Goal: Information Seeking & Learning: Learn about a topic

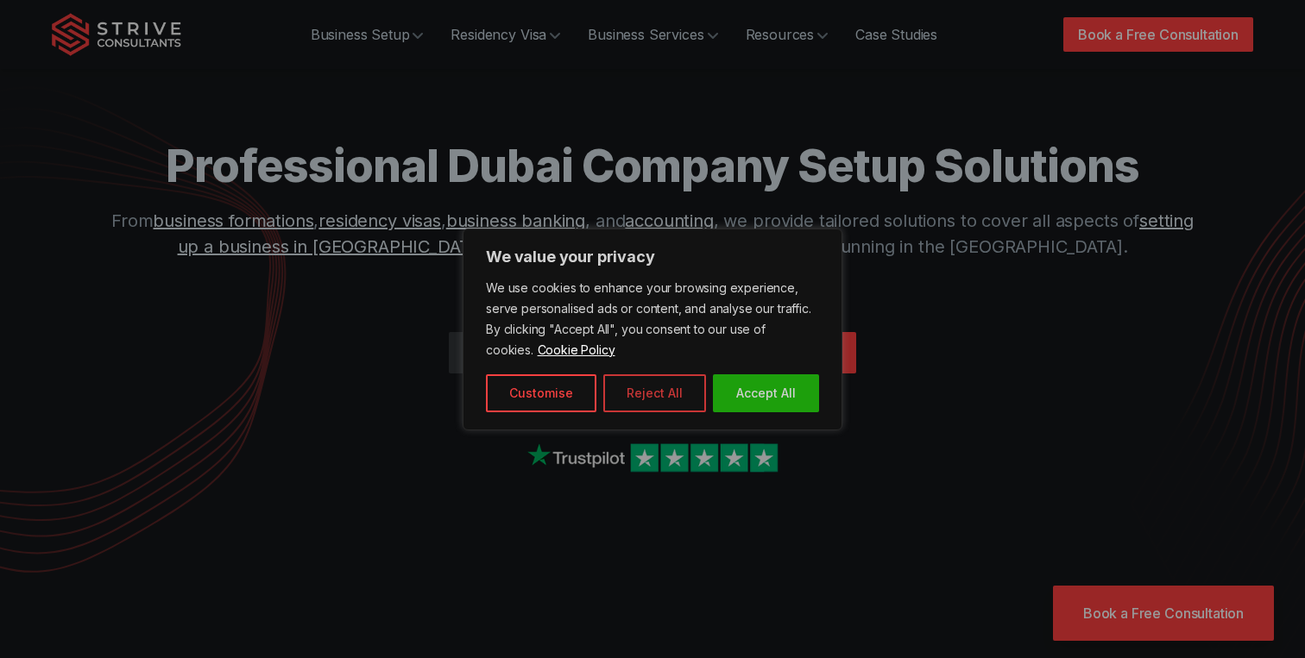
click at [661, 390] on button "Reject All" at bounding box center [654, 393] width 103 height 38
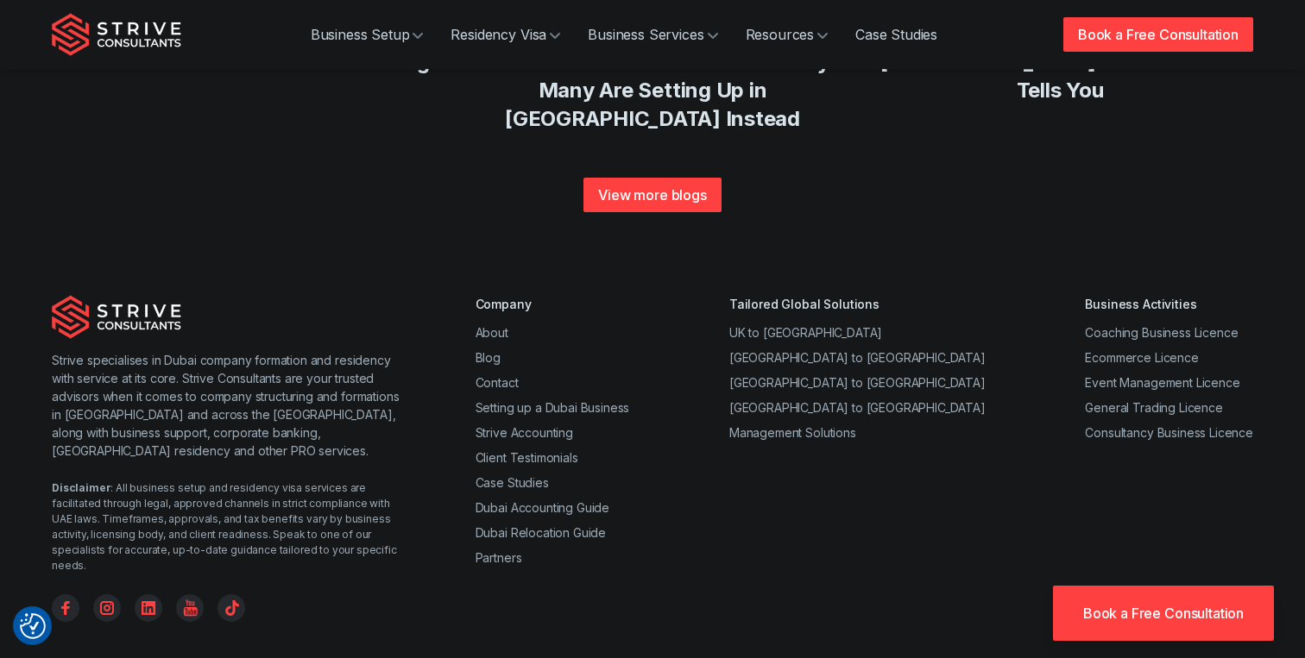
scroll to position [6762, 0]
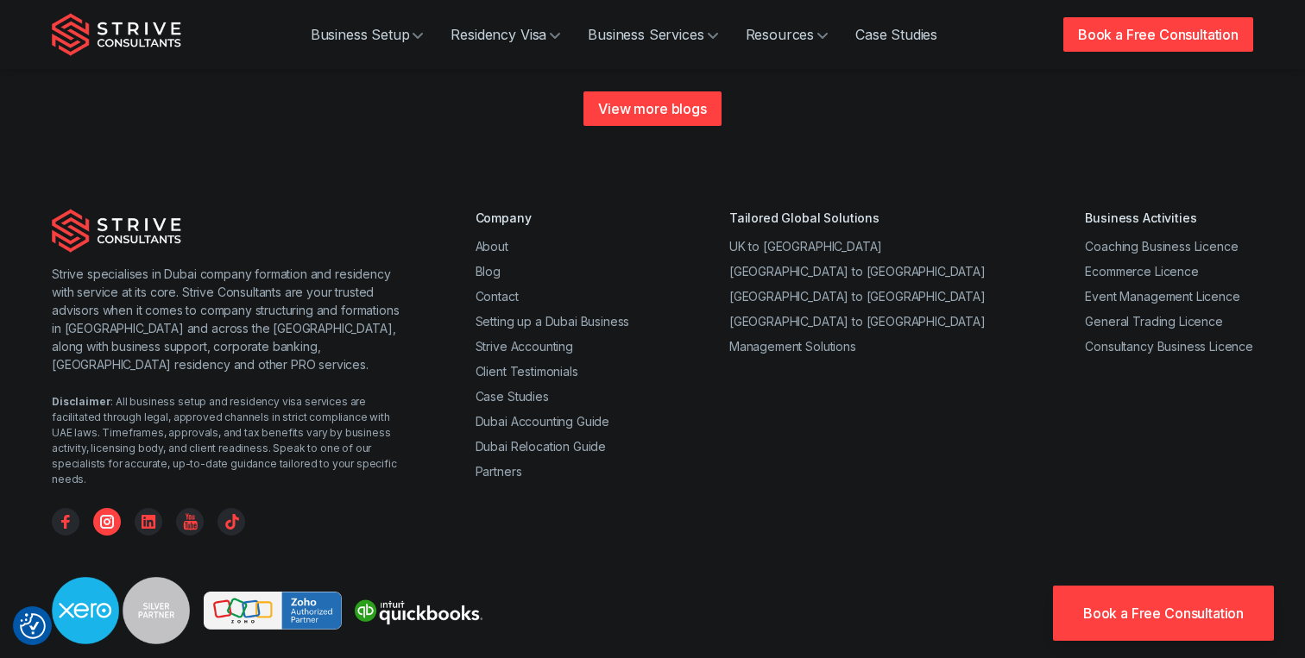
click at [105, 519] on icon "Instagram" at bounding box center [107, 522] width 7 height 7
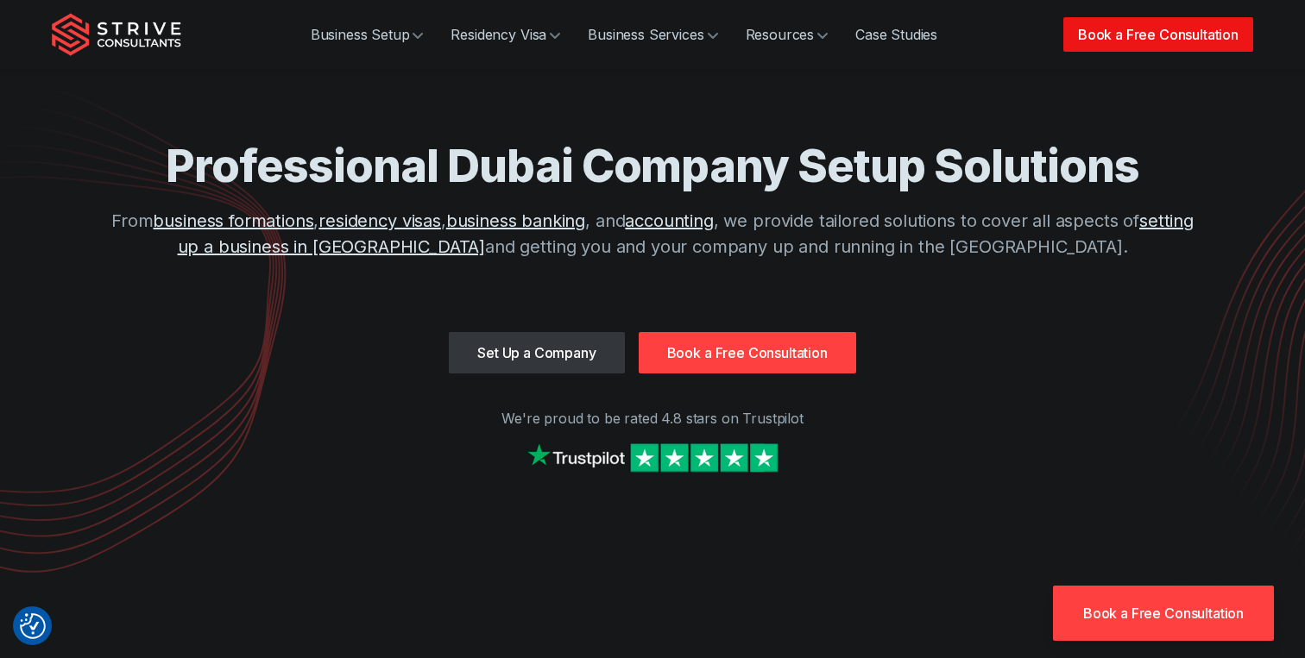
click at [1098, 41] on link "Book a Free Consultation" at bounding box center [1158, 34] width 190 height 35
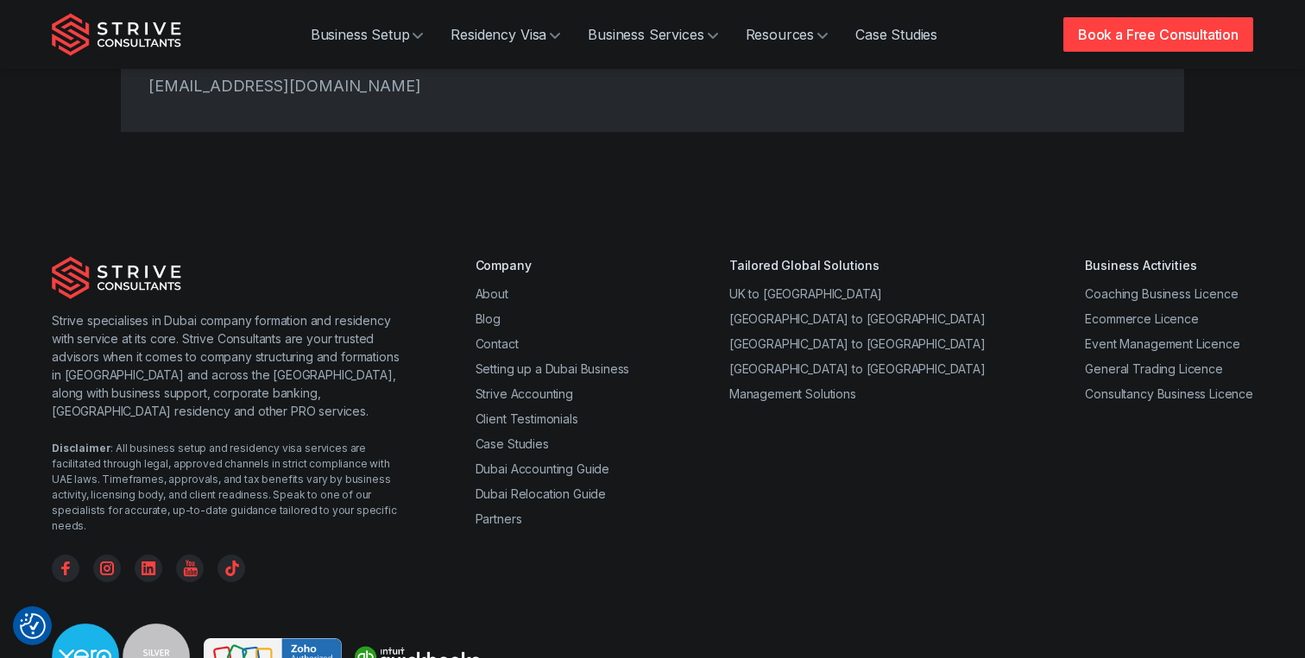
scroll to position [973, 0]
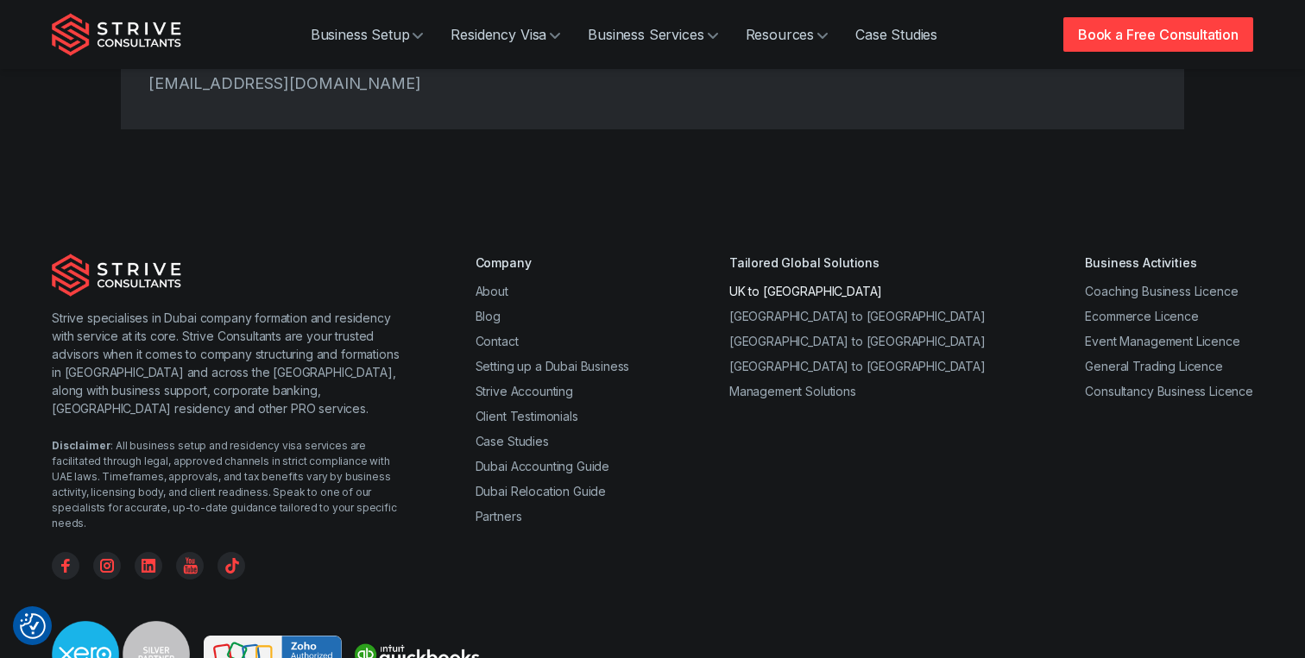
click at [832, 284] on link "UK to [GEOGRAPHIC_DATA]" at bounding box center [805, 291] width 153 height 15
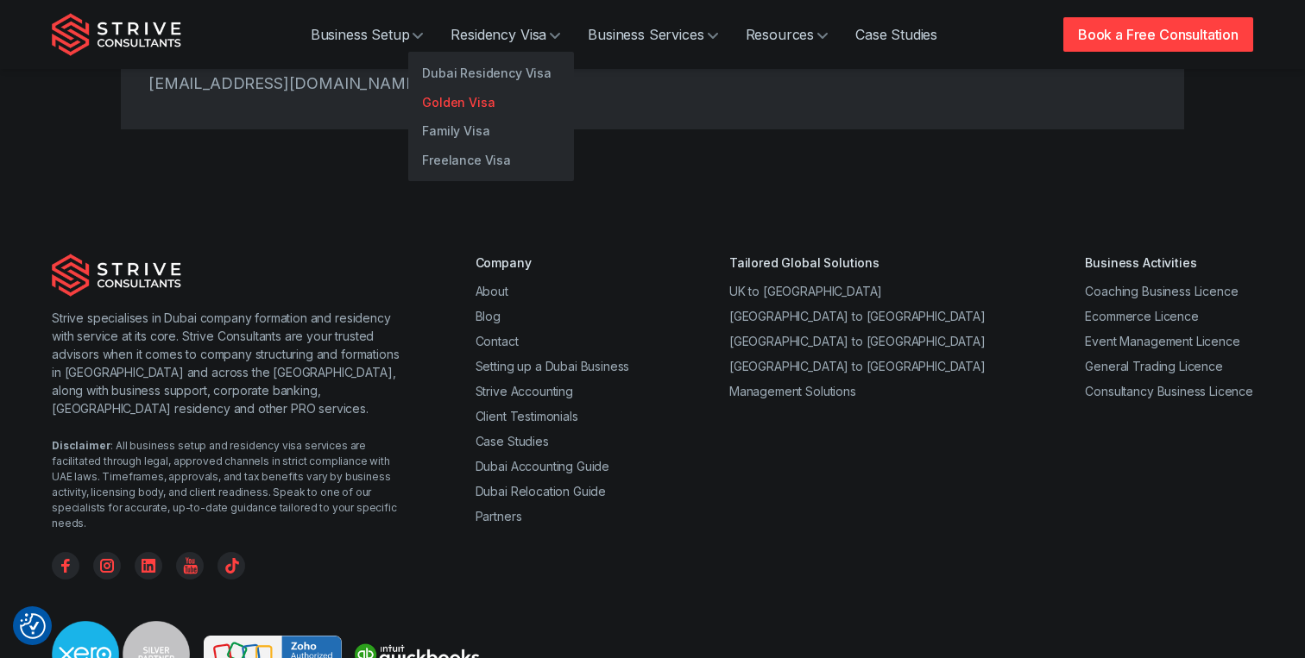
click at [483, 98] on link "Golden Visa" at bounding box center [491, 102] width 166 height 29
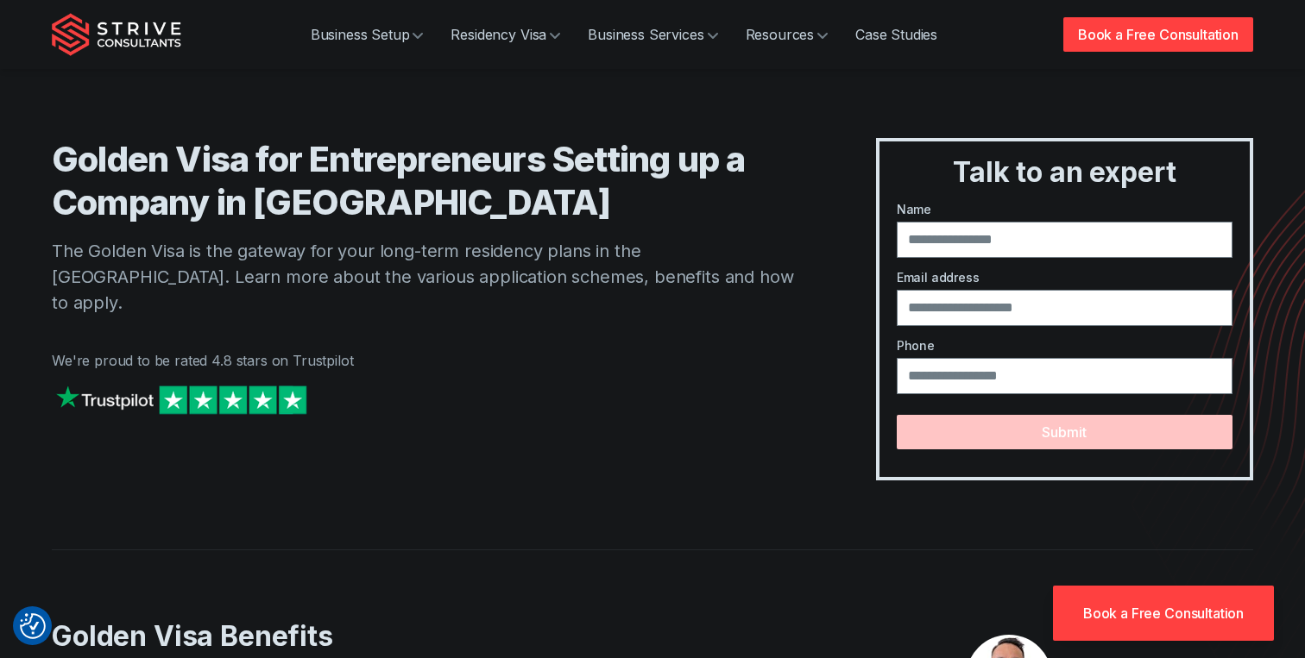
click at [131, 40] on img "Strive Consultants" at bounding box center [116, 34] width 129 height 43
